Goal: Task Accomplishment & Management: Complete application form

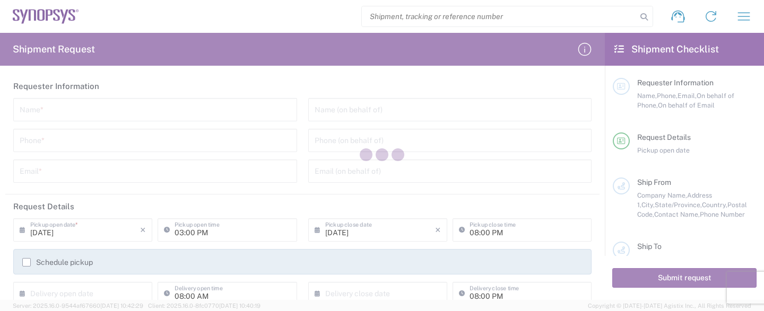
type input "[GEOGRAPHIC_DATA]"
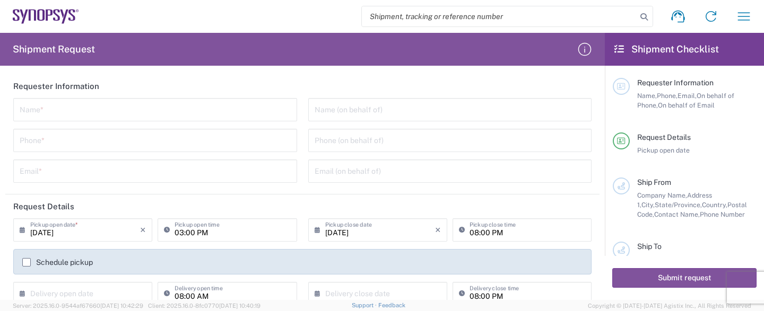
click at [109, 115] on input "text" at bounding box center [155, 109] width 271 height 19
type input "M"
type input "INTEGRA TECHNOLOGIES"
type input "4086188777"
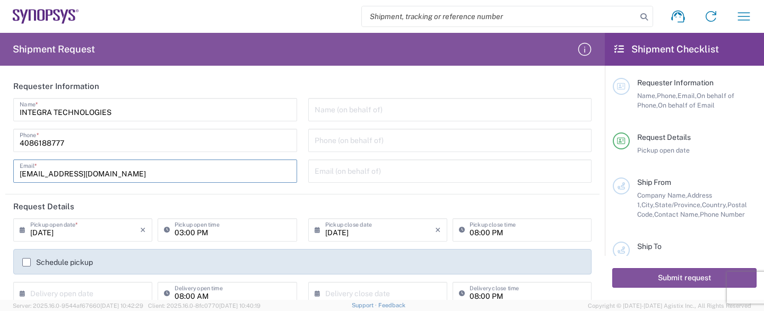
type input "[EMAIL_ADDRESS][DOMAIN_NAME]"
click at [124, 209] on header "Request Details" at bounding box center [302, 207] width 594 height 24
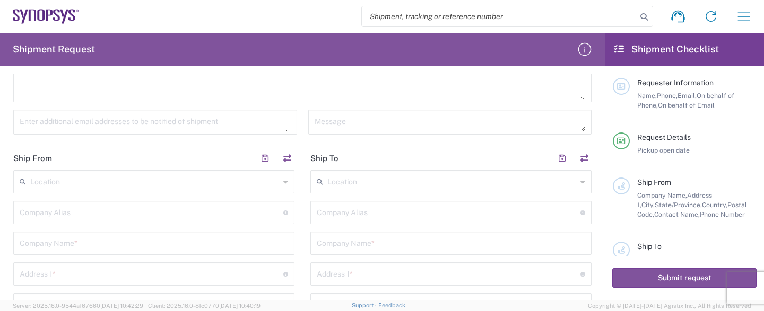
scroll to position [315, 0]
click at [84, 216] on input "text" at bounding box center [154, 216] width 269 height 19
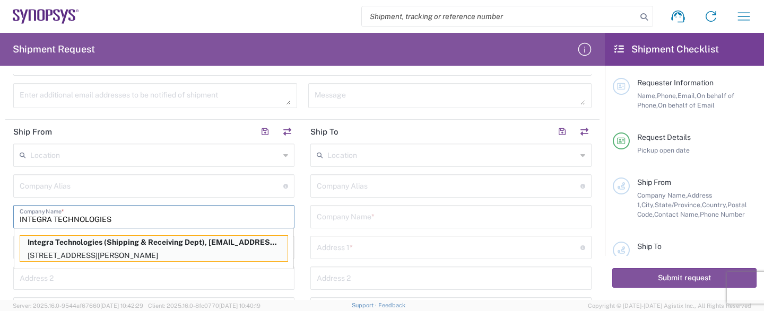
type input "INTEGRA TECHNOLOGIES"
click at [138, 244] on p "Integra Technologies (Shipping & Receiving Dept), [EMAIL_ADDRESS][DOMAIN_NAME]" at bounding box center [153, 242] width 267 height 13
type input "Shipping & Receiving Dept"
type input "Integra Technologies"
type input "[STREET_ADDRESS][PERSON_NAME]"
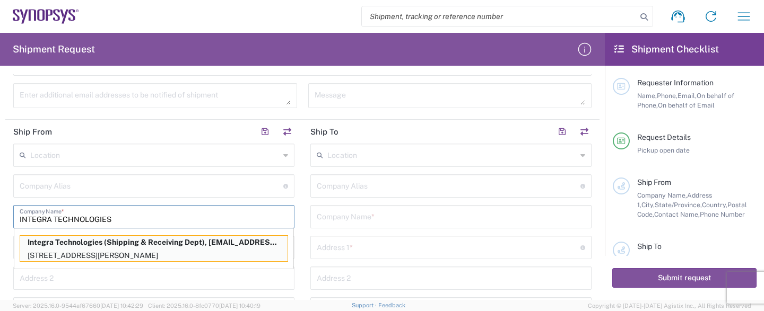
type input "MILPITAS"
type input "[US_STATE]"
type input "95035"
type input "Shipping & Receiving Dept"
type input "4086188700"
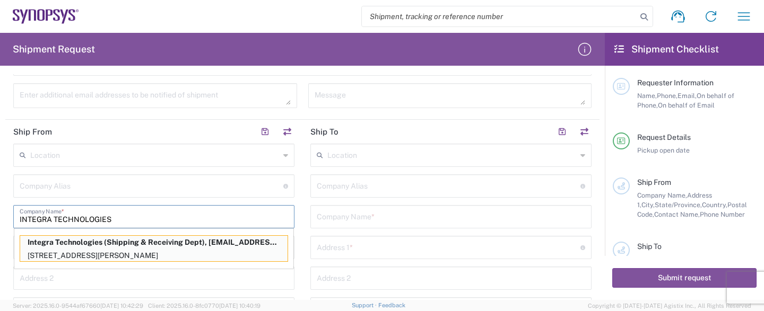
type input "[EMAIL_ADDRESS][DOMAIN_NAME]"
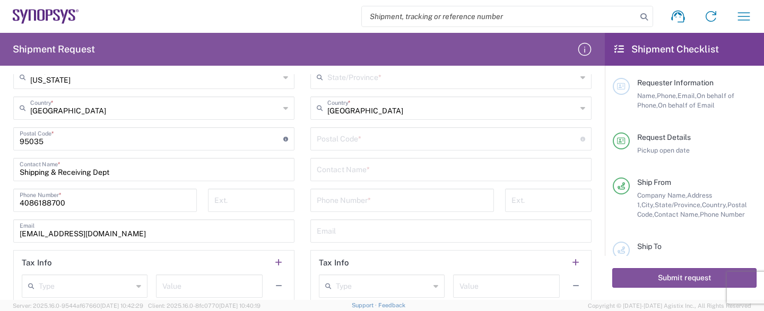
scroll to position [630, 0]
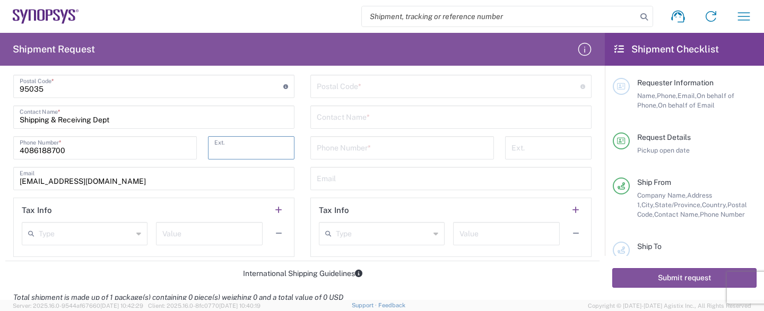
click at [261, 142] on input "tel" at bounding box center [251, 147] width 74 height 19
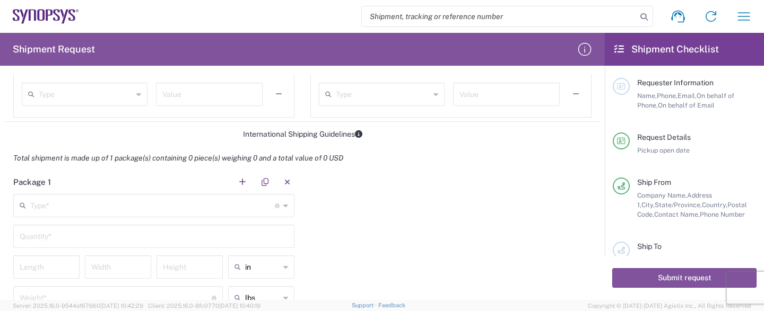
scroll to position [841, 0]
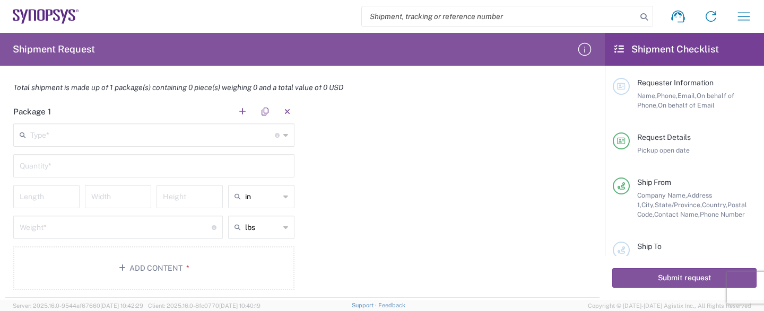
type input "8777"
click at [132, 135] on input "text" at bounding box center [152, 134] width 245 height 19
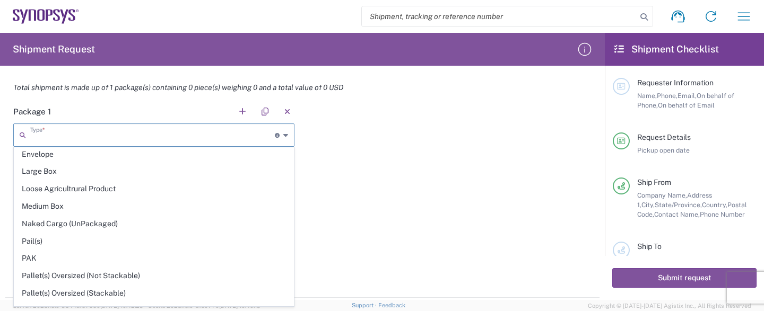
scroll to position [492, 0]
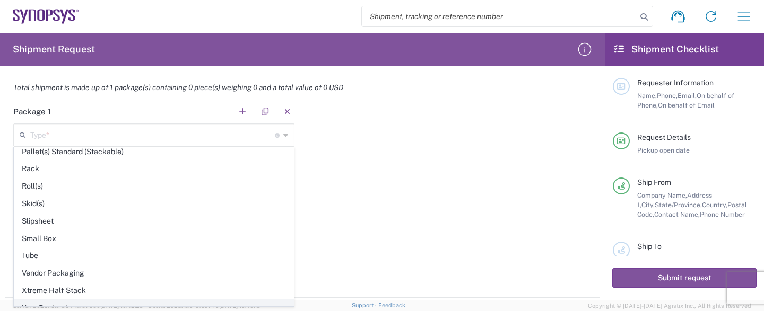
click at [100, 300] on span "Your Packaging" at bounding box center [153, 308] width 279 height 16
type input "Your Packaging"
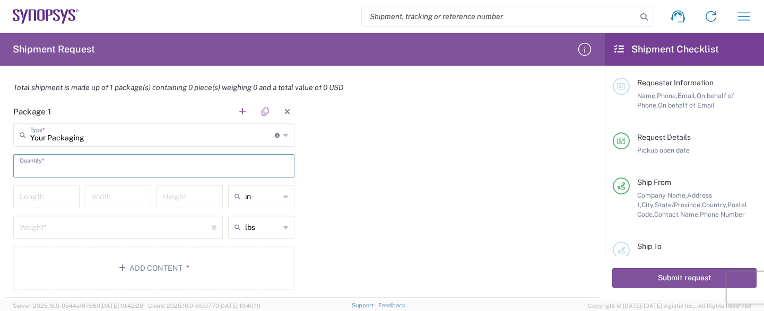
click at [76, 168] on input "text" at bounding box center [154, 165] width 269 height 19
type input "1"
click at [63, 200] on input "number" at bounding box center [47, 196] width 54 height 19
type input "18"
type input "12"
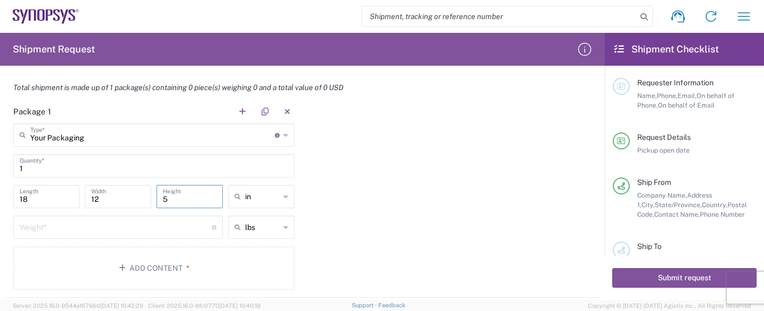
type input "5"
click at [58, 231] on input "number" at bounding box center [116, 227] width 192 height 19
type input "3.1"
click at [148, 262] on button "Add Content *" at bounding box center [153, 269] width 281 height 44
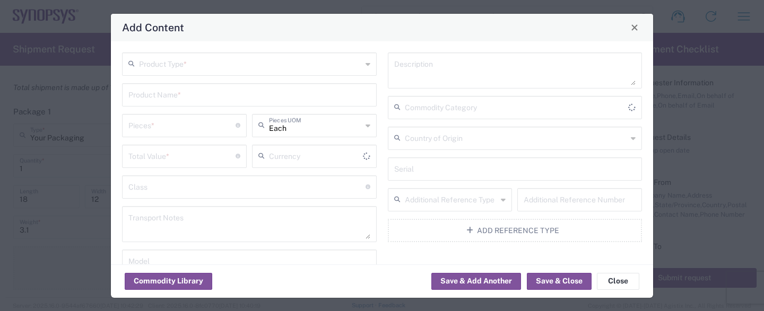
type input "US Dollar"
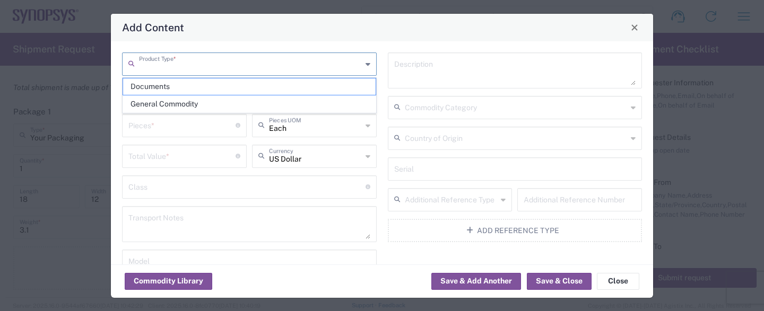
click at [239, 66] on input "text" at bounding box center [250, 63] width 223 height 19
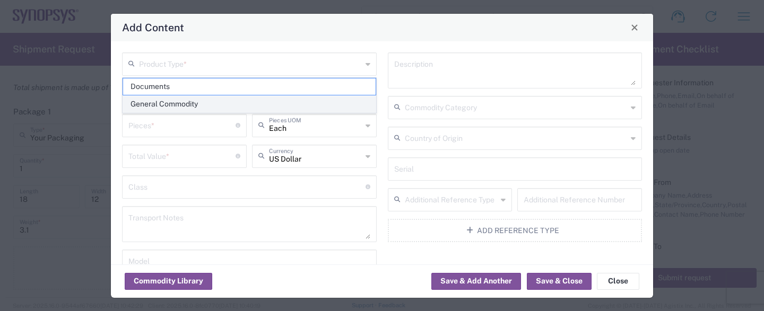
click at [215, 103] on span "General Commodity" at bounding box center [249, 104] width 253 height 16
type input "General Commodity"
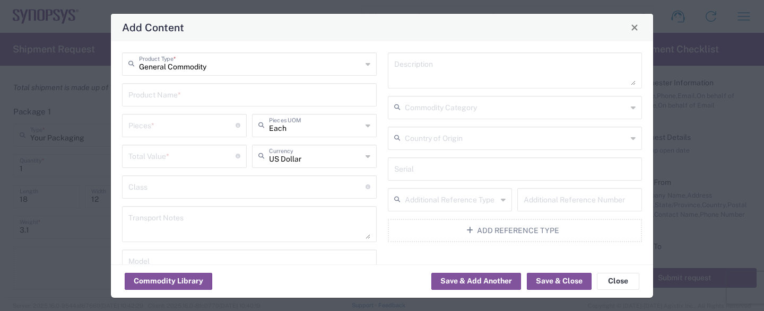
click at [205, 94] on input "text" at bounding box center [249, 94] width 242 height 19
type input "ASSEMBLED INTEGRATED CIRCUITS"
click at [187, 125] on input "number" at bounding box center [181, 125] width 107 height 19
type input "55"
click at [177, 160] on input "number" at bounding box center [181, 155] width 107 height 19
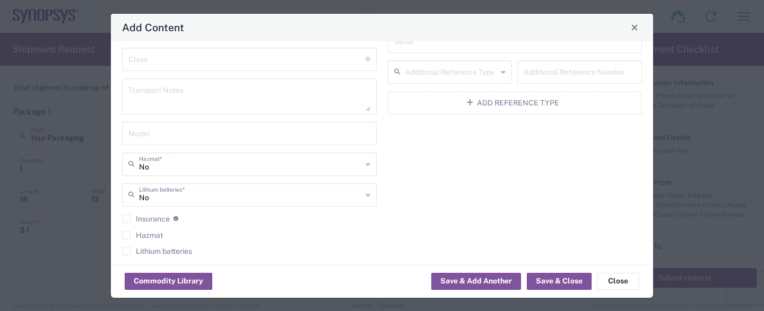
scroll to position [136, 0]
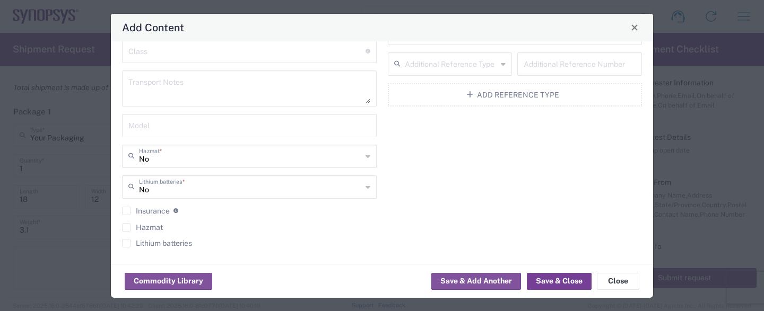
type input "2750"
click at [558, 281] on button "Save & Close" at bounding box center [559, 281] width 65 height 17
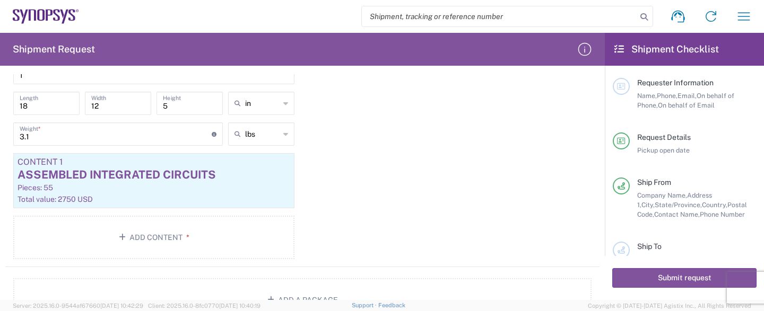
scroll to position [935, 0]
click at [190, 179] on div "ASSEMBLED INTEGRATED CIRCUITS" at bounding box center [154, 174] width 273 height 16
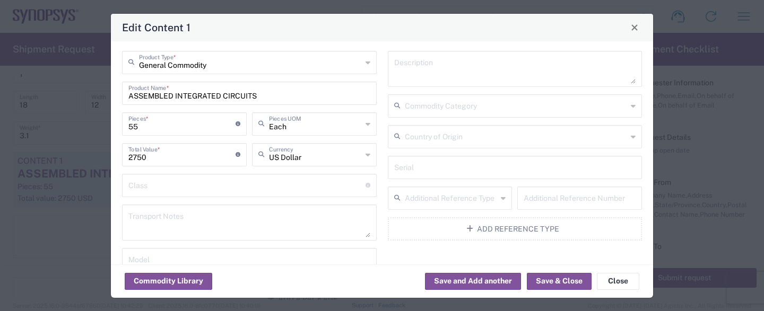
scroll to position [0, 0]
click at [552, 284] on button "Save & Close" at bounding box center [559, 281] width 65 height 17
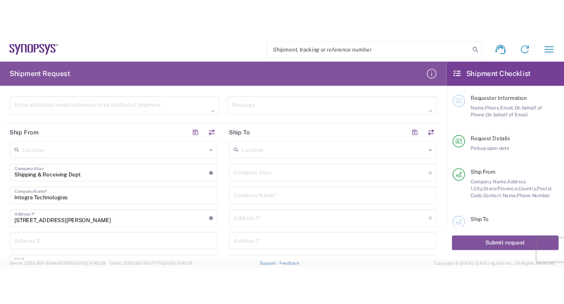
scroll to position [315, 0]
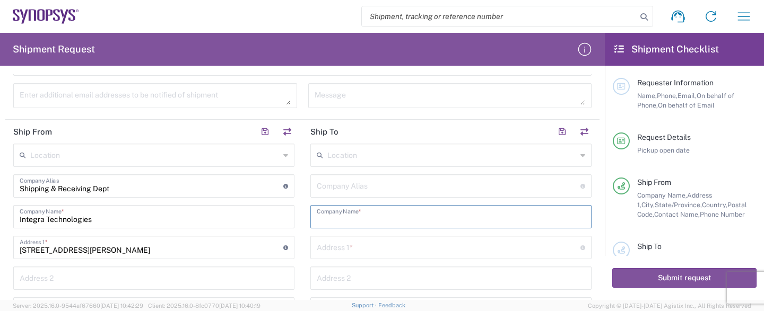
click at [377, 219] on input "text" at bounding box center [451, 216] width 269 height 19
click at [383, 219] on input "text" at bounding box center [451, 216] width 269 height 19
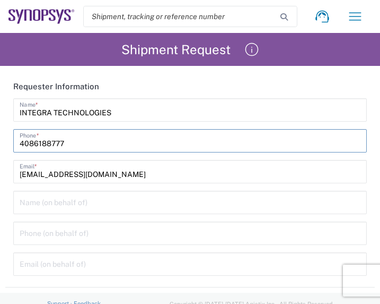
click at [175, 144] on input "4086188777" at bounding box center [190, 140] width 341 height 19
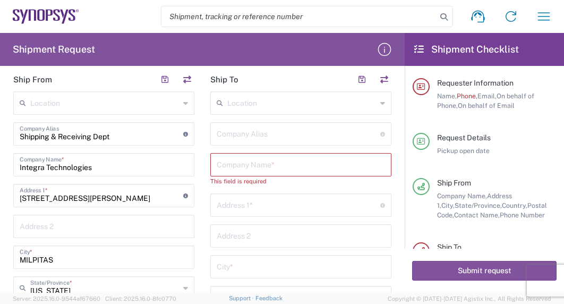
scroll to position [65, 0]
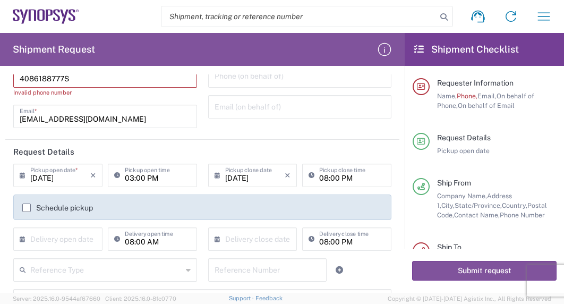
type input "4086188777"
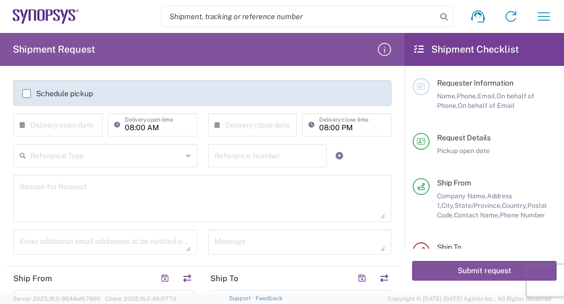
scroll to position [263, 0]
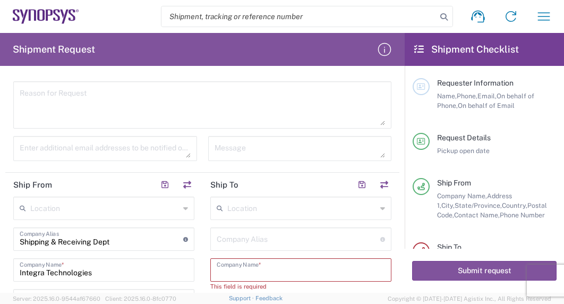
click at [273, 273] on input "text" at bounding box center [301, 268] width 168 height 19
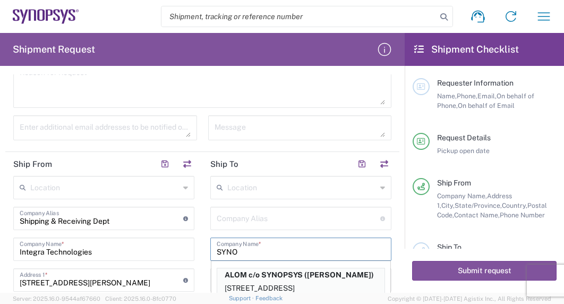
click at [274, 251] on input "SYNO" at bounding box center [301, 248] width 168 height 19
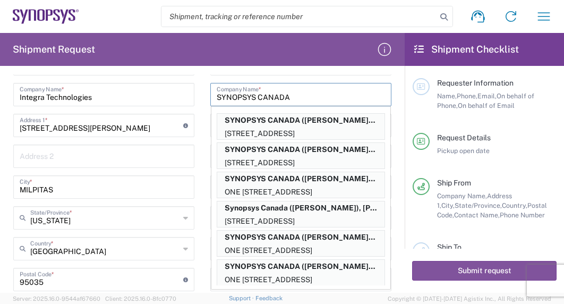
scroll to position [441, 0]
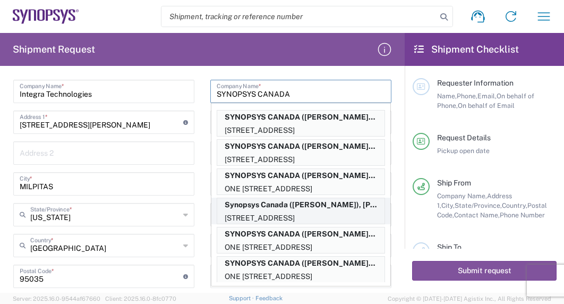
type input "SYNOPSYS CANADA"
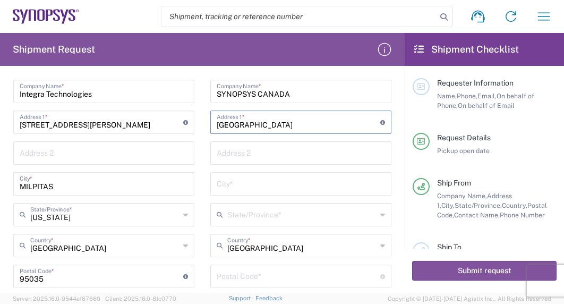
type input "[GEOGRAPHIC_DATA]"
type input "SUITE 300"
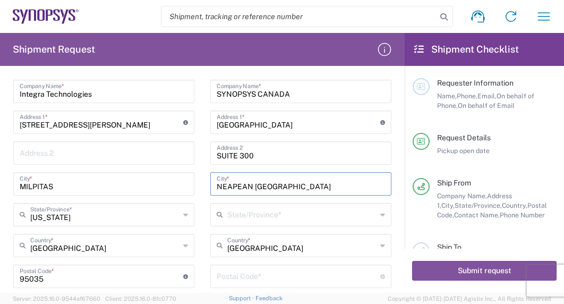
type input "NEAPEAN [GEOGRAPHIC_DATA]"
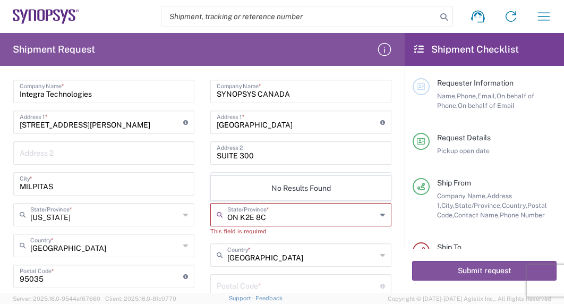
type input "ON K2E 8C4"
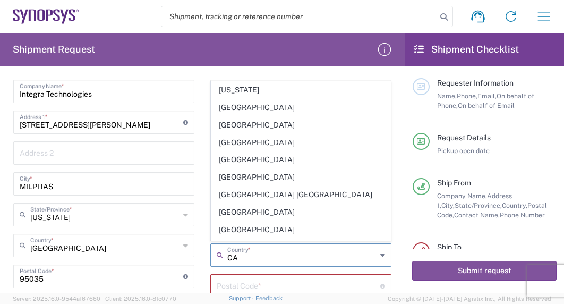
type input "CA"
click at [395, 161] on main "Location [GEOGRAPHIC_DATA] DE04 Agrate Brianza IT01 [GEOGRAPHIC_DATA] DE02 [GEO…" at bounding box center [300, 242] width 197 height 448
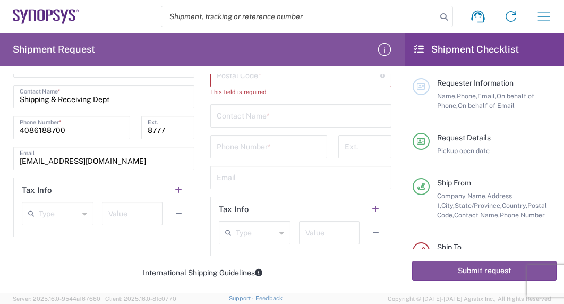
scroll to position [388, 0]
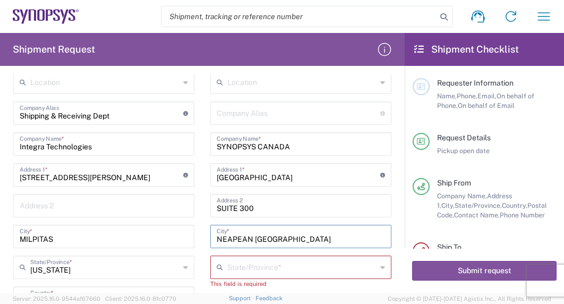
click at [325, 232] on input "NEAPEAN [GEOGRAPHIC_DATA]" at bounding box center [301, 235] width 168 height 19
drag, startPoint x: 325, startPoint y: 232, endPoint x: 163, endPoint y: 235, distance: 161.9
click at [217, 235] on input "NEAPEAN [GEOGRAPHIC_DATA]" at bounding box center [301, 235] width 168 height 19
click at [324, 237] on input "NEAPEAN [GEOGRAPHIC_DATA]" at bounding box center [301, 235] width 168 height 19
drag, startPoint x: 315, startPoint y: 237, endPoint x: -4, endPoint y: 243, distance: 319.0
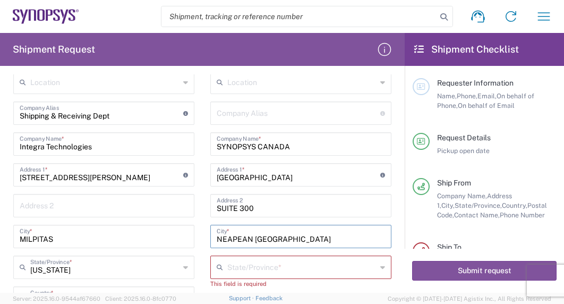
click at [217, 243] on input "NEAPEAN [GEOGRAPHIC_DATA]" at bounding box center [301, 235] width 168 height 19
click at [299, 238] on input "NEAPEAN [GEOGRAPHIC_DATA]" at bounding box center [301, 235] width 168 height 19
type input "NEAPEAN"
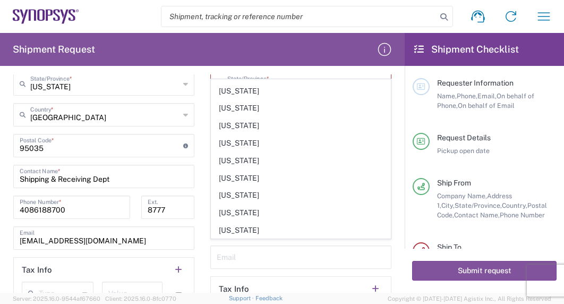
scroll to position [589, 0]
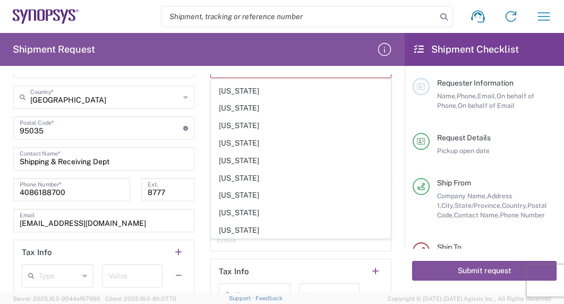
click at [360, 252] on div "Location [GEOGRAPHIC_DATA] DE04 Agrate Brianza IT01 [GEOGRAPHIC_DATA] DE02 [GEO…" at bounding box center [300, 94] width 181 height 448
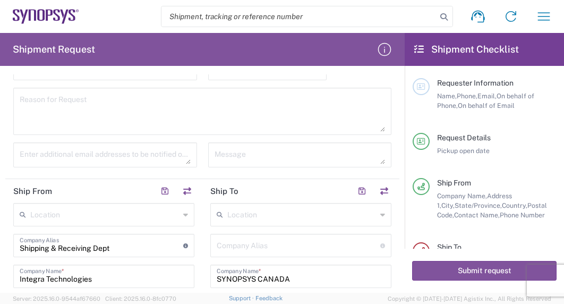
scroll to position [379, 0]
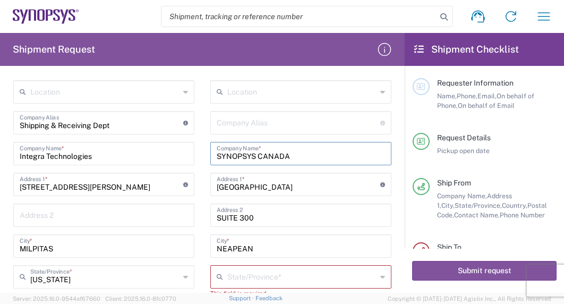
click at [314, 154] on input "SYNOPSYS CANADA" at bounding box center [301, 152] width 168 height 19
click at [315, 154] on input "SYNOPSYS CANADA" at bounding box center [301, 152] width 168 height 19
type input "SYNOPSYS CANADA"
type input "[GEOGRAPHIC_DATA]"
type input "CA"
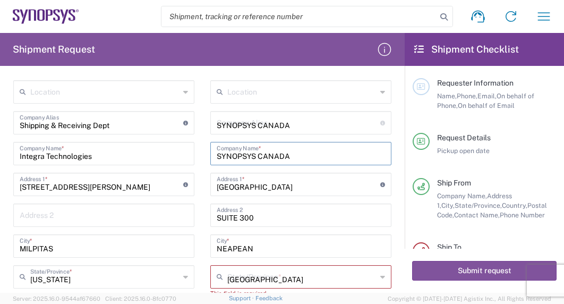
type input "K2E 8C4"
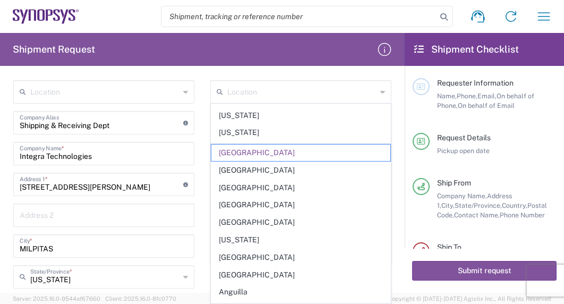
scroll to position [0, 0]
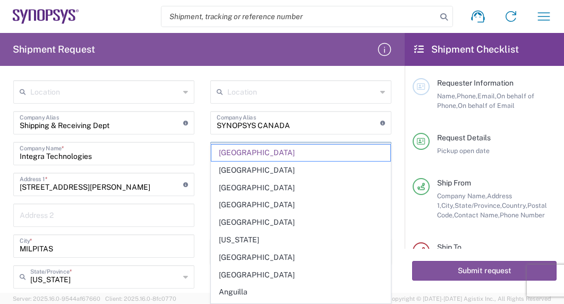
click at [397, 190] on main "Location [GEOGRAPHIC_DATA] DE04 Agrate Brianza IT01 [GEOGRAPHIC_DATA] DE02 [GEO…" at bounding box center [300, 299] width 197 height 438
type input "[GEOGRAPHIC_DATA]"
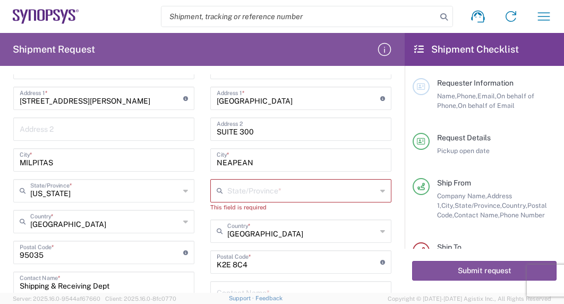
scroll to position [484, 0]
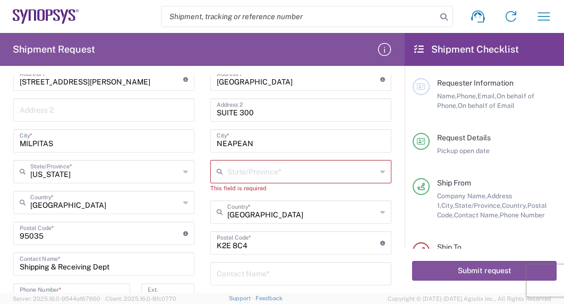
click at [384, 169] on icon at bounding box center [382, 171] width 5 height 17
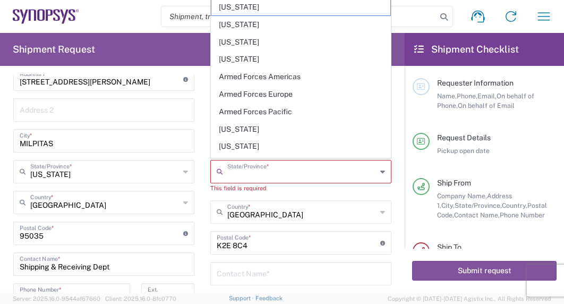
click at [230, 190] on div "This field is required" at bounding box center [300, 188] width 181 height 10
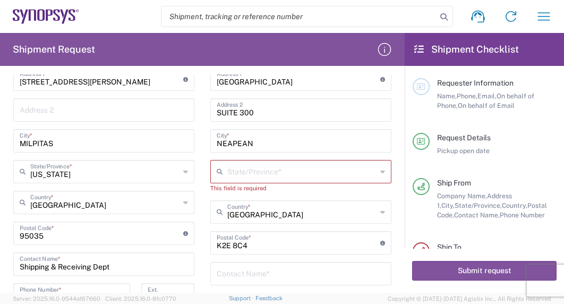
click at [373, 179] on div "State/Province *" at bounding box center [300, 171] width 181 height 23
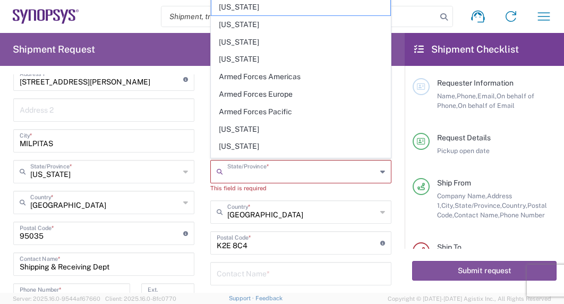
click at [388, 190] on div "This field is required" at bounding box center [300, 188] width 181 height 10
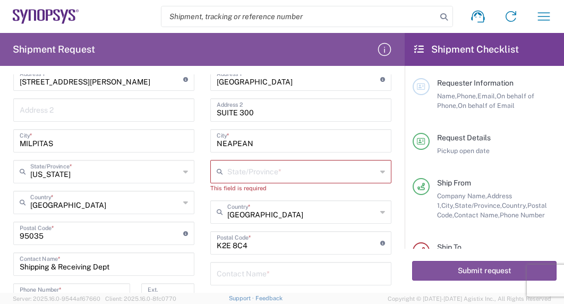
scroll to position [536, 0]
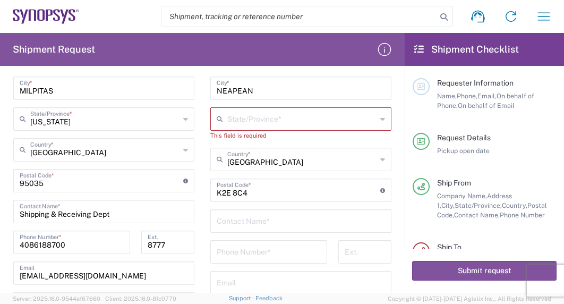
click at [386, 158] on div "United States Country *" at bounding box center [300, 159] width 181 height 23
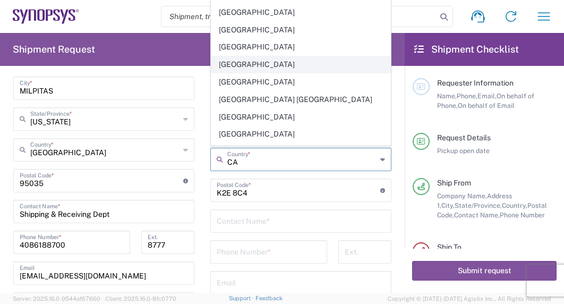
click at [279, 60] on span "[GEOGRAPHIC_DATA]" at bounding box center [300, 64] width 179 height 16
type input "[GEOGRAPHIC_DATA]"
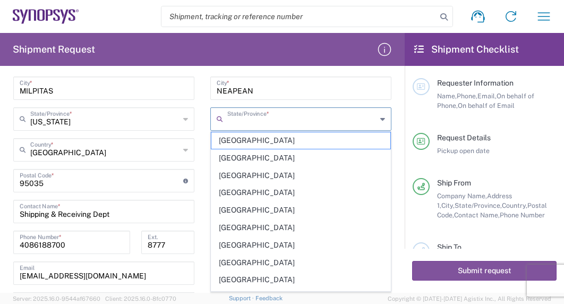
click at [304, 117] on input "text" at bounding box center [301, 118] width 149 height 19
click at [272, 276] on span "[GEOGRAPHIC_DATA]" at bounding box center [300, 279] width 179 height 16
type input "[GEOGRAPHIC_DATA]"
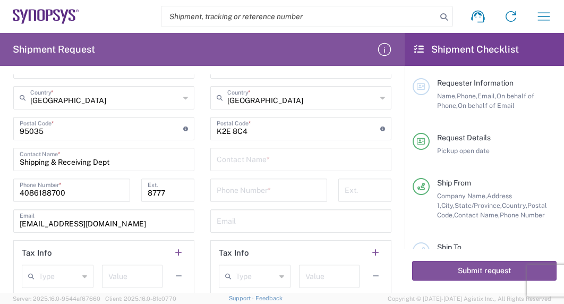
scroll to position [589, 0]
click at [275, 154] on input "text" at bounding box center [301, 158] width 168 height 19
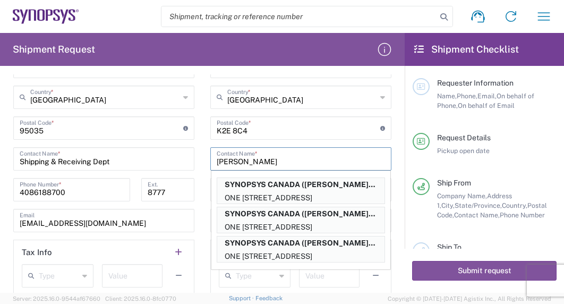
type input "[PERSON_NAME]"
click at [394, 158] on main "Location [GEOGRAPHIC_DATA] DE04 Agrate Brianza IT01 [GEOGRAPHIC_DATA] DE02 [GEO…" at bounding box center [300, 84] width 197 height 429
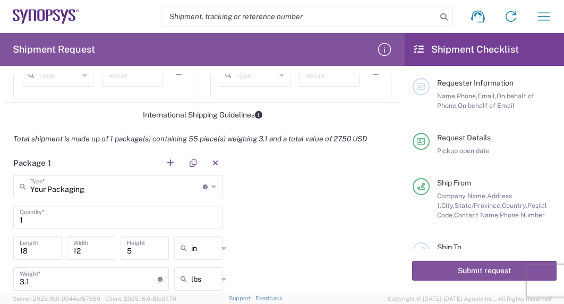
scroll to position [593, 0]
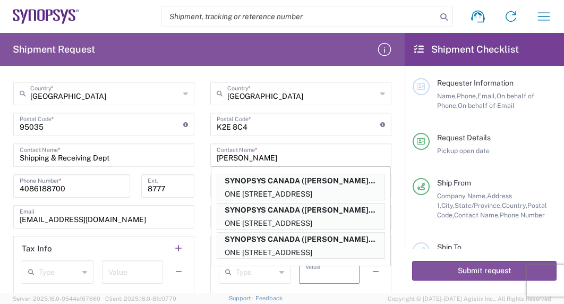
click at [339, 152] on input "[PERSON_NAME]" at bounding box center [301, 154] width 168 height 19
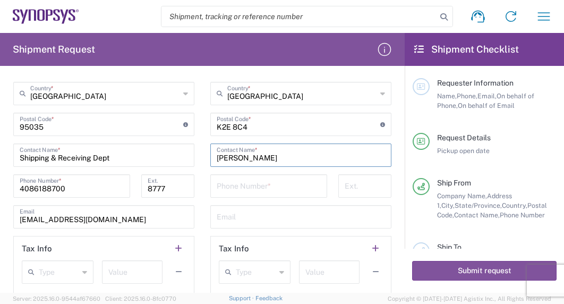
click at [339, 152] on input "[PERSON_NAME]" at bounding box center [301, 154] width 168 height 19
click at [290, 183] on input "tel" at bounding box center [269, 185] width 104 height 19
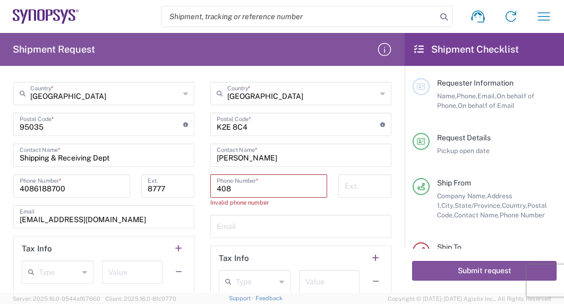
drag, startPoint x: 252, startPoint y: 189, endPoint x: 115, endPoint y: 202, distance: 137.5
click at [217, 194] on input "408" at bounding box center [269, 185] width 104 height 19
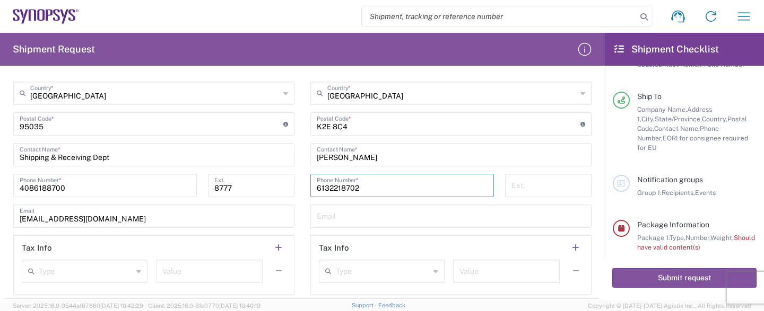
scroll to position [159, 0]
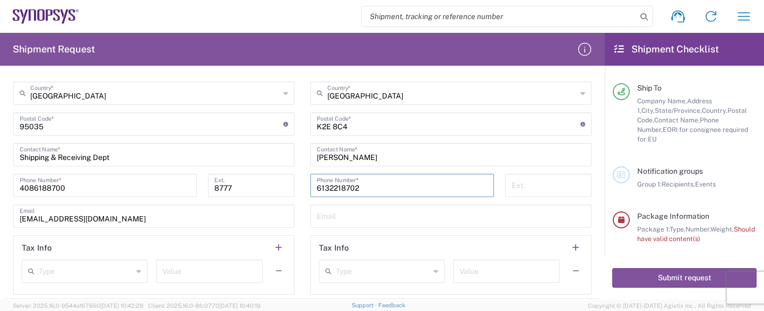
type input "6132218702"
click at [619, 215] on div at bounding box center [621, 220] width 17 height 17
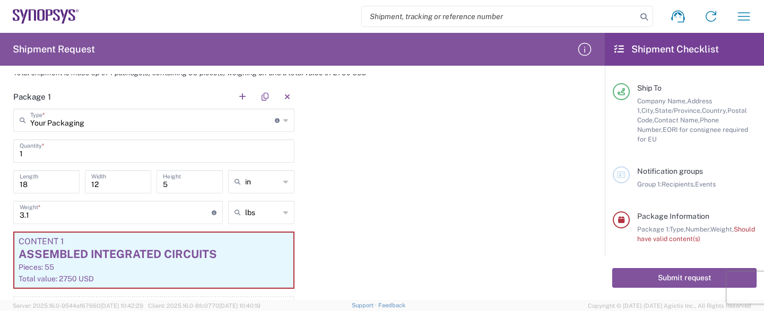
scroll to position [908, 0]
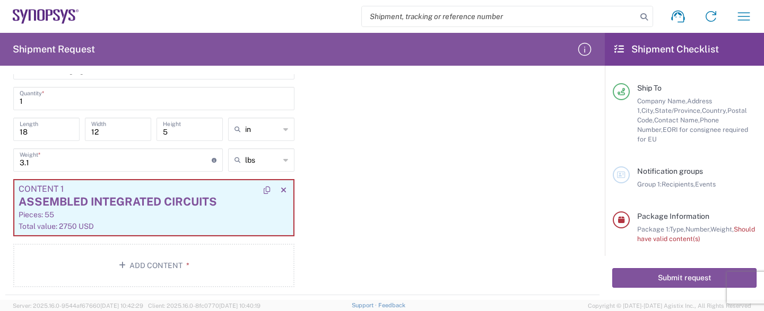
click at [220, 205] on div "ASSEMBLED INTEGRATED CIRCUITS" at bounding box center [154, 202] width 271 height 16
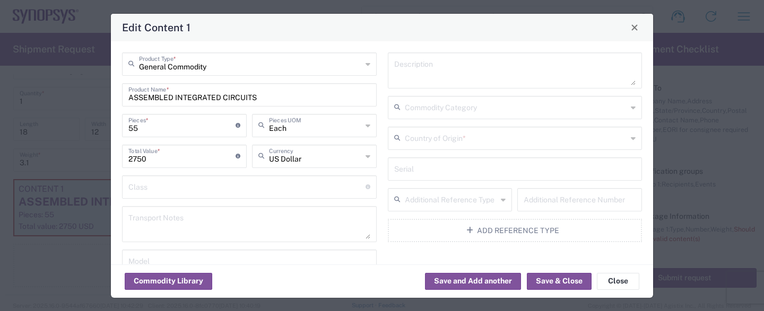
click at [544, 133] on input "text" at bounding box center [516, 137] width 223 height 19
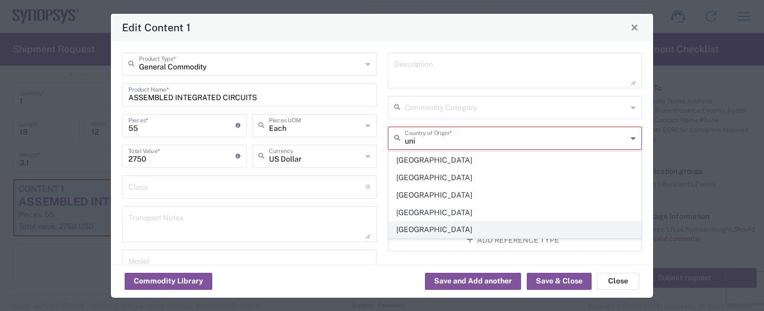
click at [500, 228] on span "[GEOGRAPHIC_DATA]" at bounding box center [515, 230] width 253 height 16
type input "[GEOGRAPHIC_DATA]"
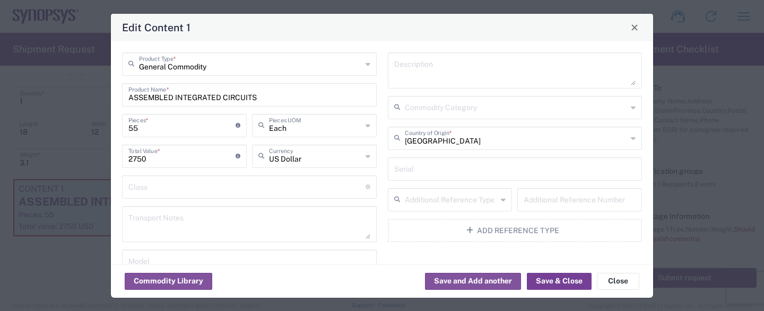
click at [561, 284] on button "Save & Close" at bounding box center [559, 281] width 65 height 17
click at [474, 103] on input "text" at bounding box center [516, 107] width 223 height 19
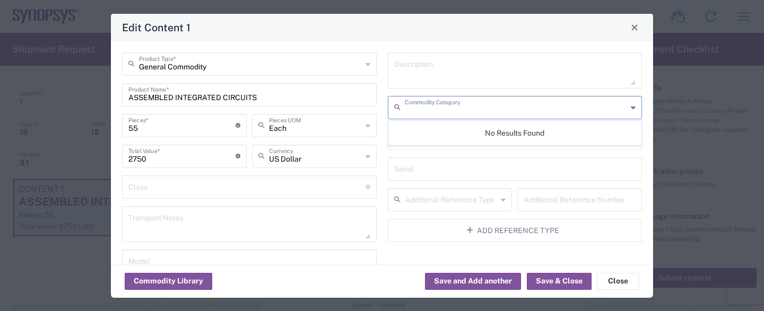
click at [474, 103] on input "text" at bounding box center [516, 107] width 223 height 19
click at [374, 206] on div "Transport Notes" at bounding box center [249, 224] width 255 height 36
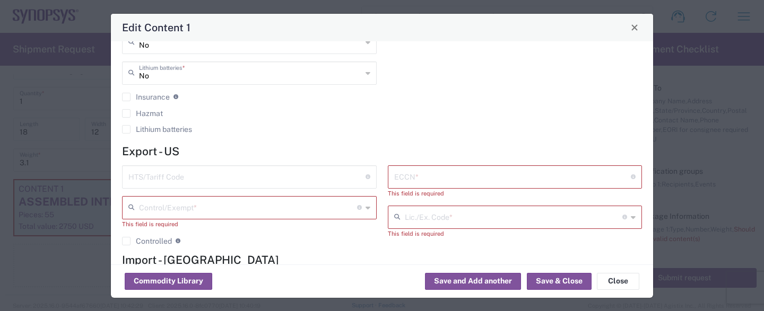
scroll to position [263, 0]
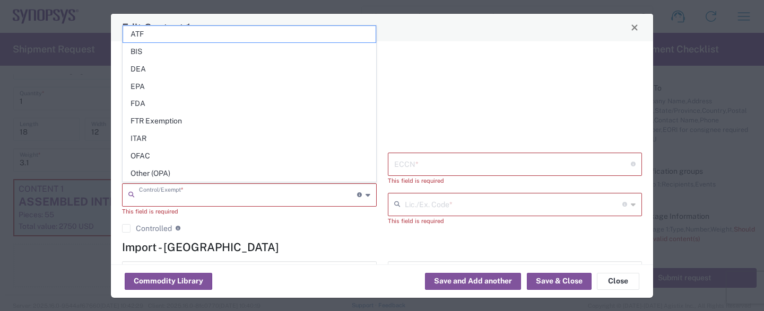
click at [299, 194] on input "text" at bounding box center [248, 194] width 218 height 19
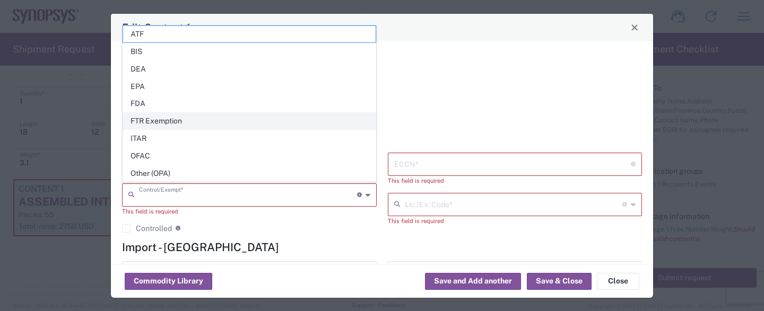
click at [197, 124] on span "FTR Exemption" at bounding box center [249, 121] width 253 height 16
type input "FTR Exemption"
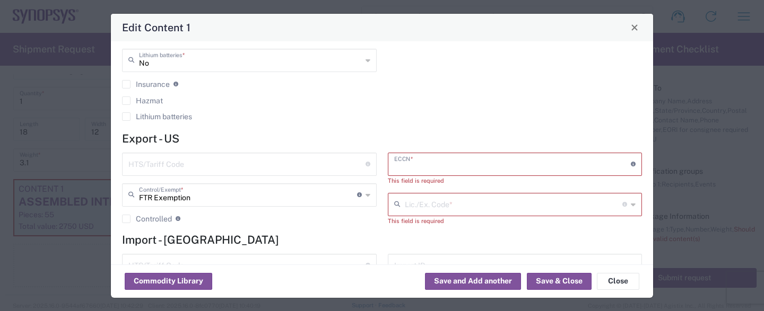
click at [474, 163] on input "text" at bounding box center [512, 163] width 237 height 19
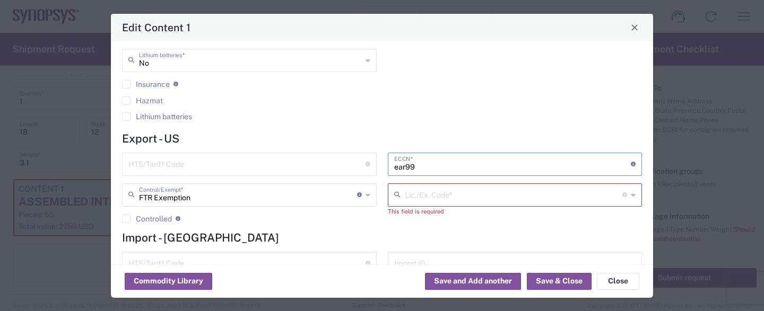
drag, startPoint x: 462, startPoint y: 162, endPoint x: 229, endPoint y: 133, distance: 234.8
click at [394, 154] on input "ear99" at bounding box center [512, 163] width 237 height 19
type input "EAR99"
click at [400, 190] on icon at bounding box center [399, 195] width 11 height 17
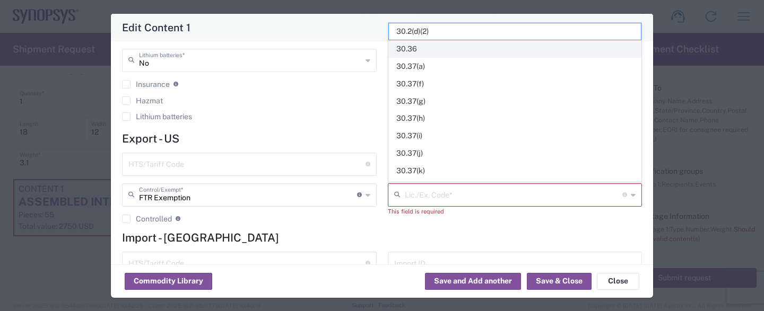
click at [448, 47] on span "30.36" at bounding box center [515, 49] width 253 height 16
type input "30.36"
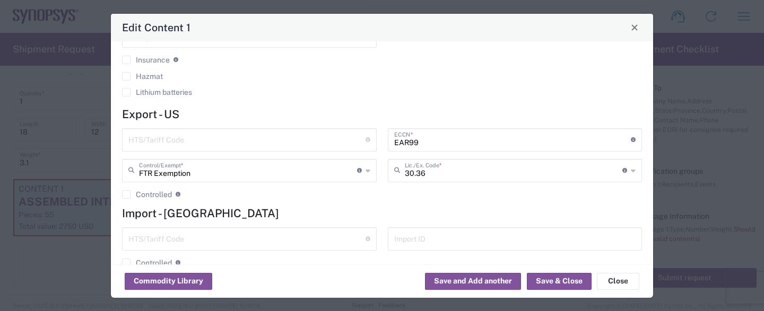
scroll to position [307, 0]
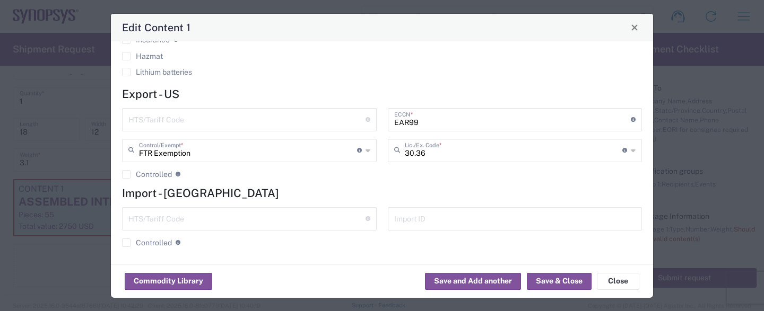
click at [236, 119] on input "text" at bounding box center [246, 119] width 237 height 19
paste input "8542310000,"
type input "8542310000"
click at [548, 278] on button "Save & Close" at bounding box center [559, 281] width 65 height 17
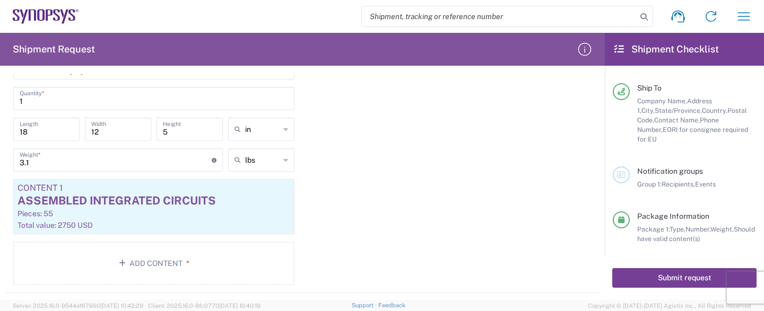
click at [678, 278] on button "Submit request" at bounding box center [684, 279] width 144 height 20
